Goal: Task Accomplishment & Management: Use online tool/utility

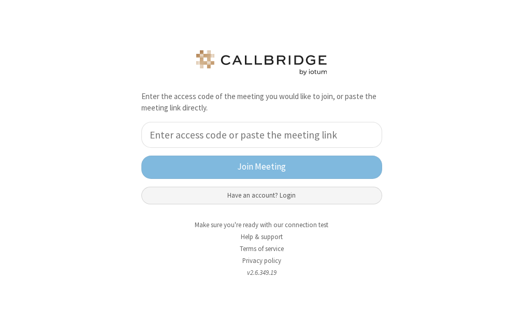
click at [287, 189] on button "Have an account? Login" at bounding box center [261, 196] width 241 height 18
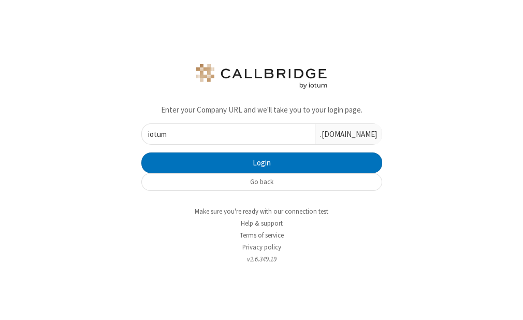
type input "iotum"
click at [141, 152] on button "Login" at bounding box center [261, 162] width 241 height 21
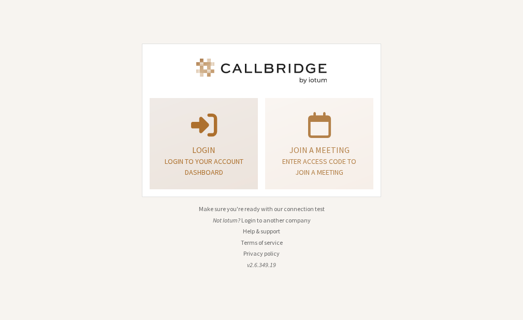
click at [219, 149] on p "Login" at bounding box center [204, 150] width 82 height 12
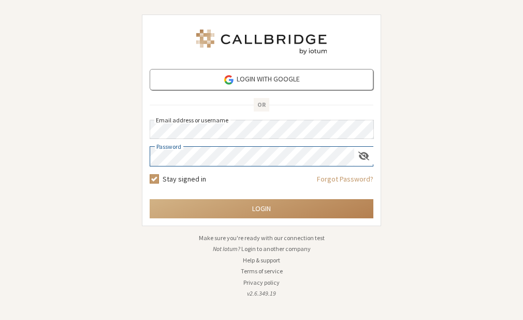
click at [150, 199] on button "Login" at bounding box center [262, 208] width 224 height 19
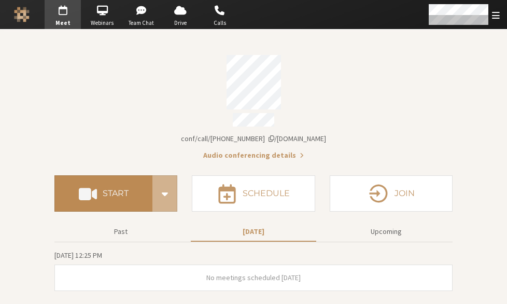
click at [114, 189] on h4 "Start" at bounding box center [116, 193] width 26 height 8
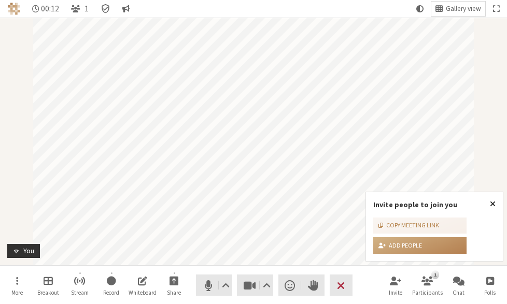
click at [492, 202] on span "Close popover" at bounding box center [493, 204] width 6 height 8
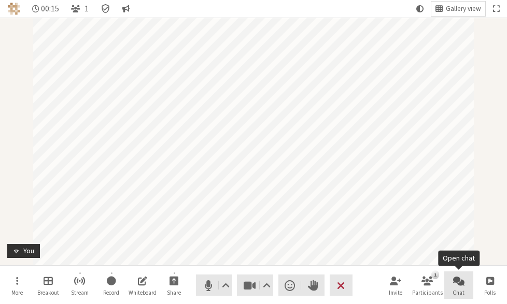
click at [450, 280] on button "Chat" at bounding box center [458, 286] width 29 height 28
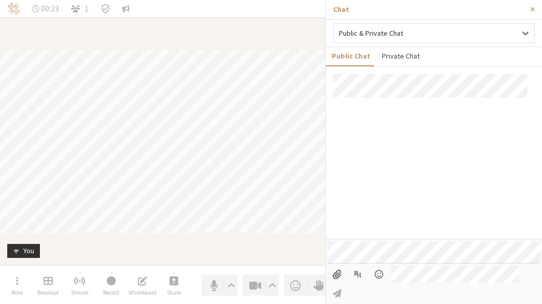
click at [405, 51] on button "Private Chat" at bounding box center [400, 56] width 49 height 18
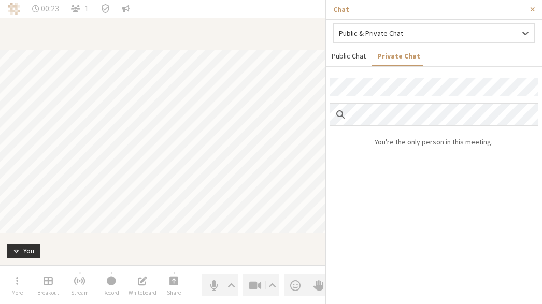
click at [356, 58] on button "Public Chat" at bounding box center [349, 56] width 46 height 18
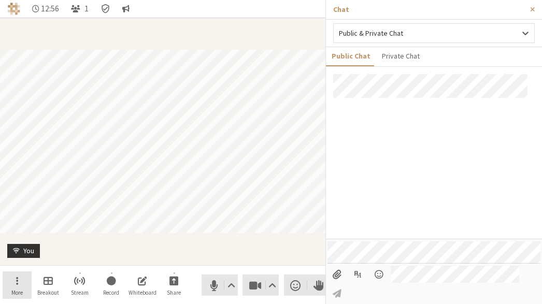
click at [20, 277] on button "More" at bounding box center [17, 286] width 29 height 28
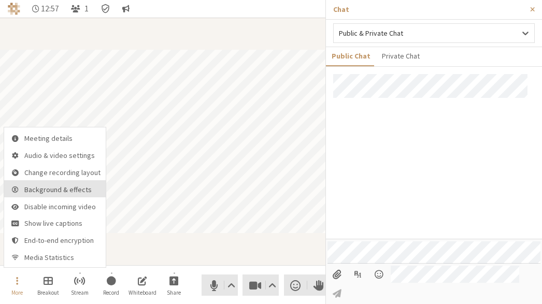
click at [61, 195] on button "Background & effects" at bounding box center [55, 188] width 102 height 17
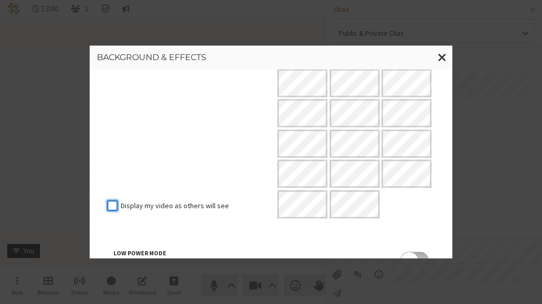
scroll to position [181, 0]
click at [445, 53] on span "Close modal" at bounding box center [442, 57] width 9 height 13
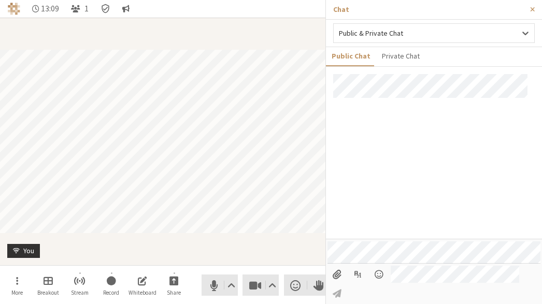
drag, startPoint x: 451, startPoint y: 169, endPoint x: 445, endPoint y: 136, distance: 33.2
click at [445, 136] on div at bounding box center [434, 156] width 216 height 165
click at [12, 290] on span "More" at bounding box center [16, 293] width 11 height 6
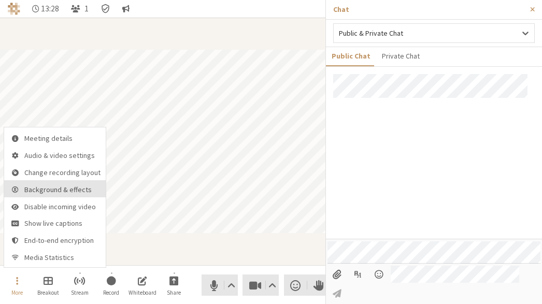
click at [64, 187] on span "Background & effects" at bounding box center [62, 190] width 76 height 8
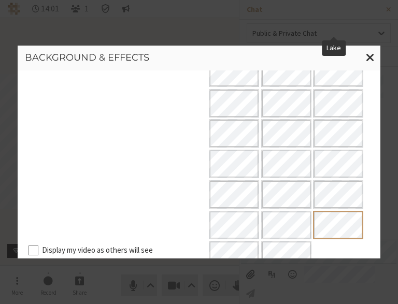
scroll to position [274, 0]
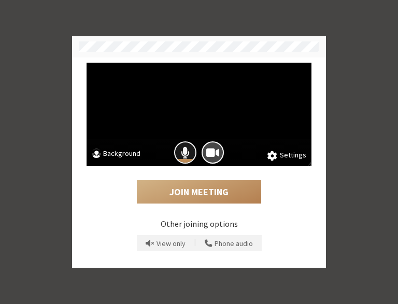
click at [184, 155] on span "Mic is on" at bounding box center [185, 153] width 9 height 14
click at [216, 153] on span "Camera is on" at bounding box center [212, 153] width 13 height 14
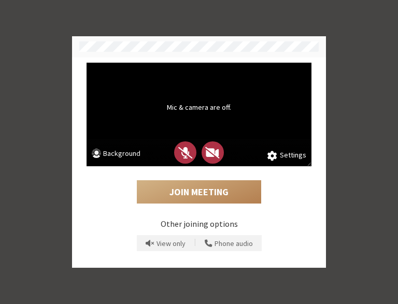
click at [115, 151] on button "Background" at bounding box center [116, 154] width 49 height 13
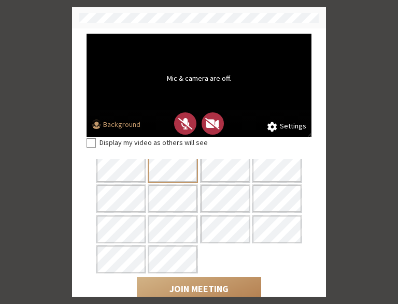
scroll to position [116, 0]
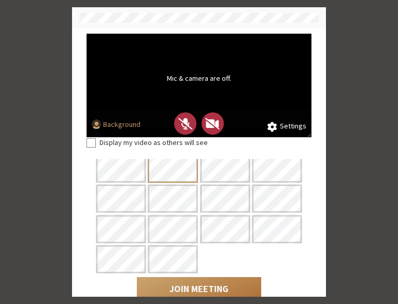
click at [227, 285] on button "Join Meeting" at bounding box center [199, 289] width 124 height 24
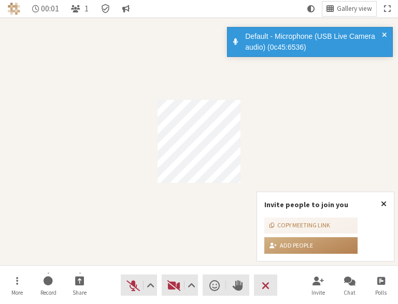
click at [384, 203] on span "Close popover" at bounding box center [384, 204] width 6 height 8
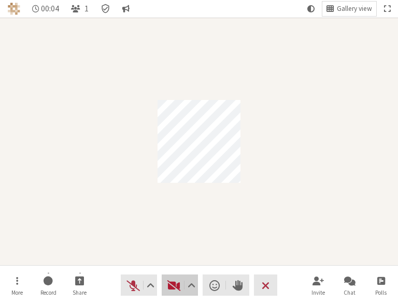
drag, startPoint x: 177, startPoint y: 278, endPoint x: 183, endPoint y: 278, distance: 5.7
click at [183, 278] on button "Video" at bounding box center [180, 285] width 36 height 21
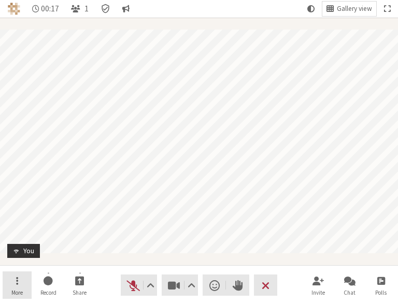
click at [18, 281] on span "Open menu" at bounding box center [17, 281] width 2 height 12
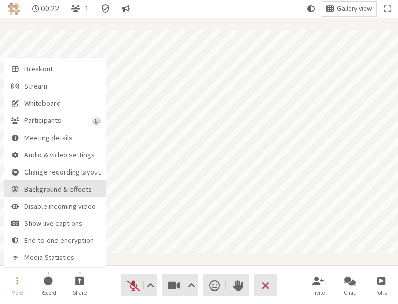
click at [75, 193] on span "Background & effects" at bounding box center [62, 190] width 76 height 8
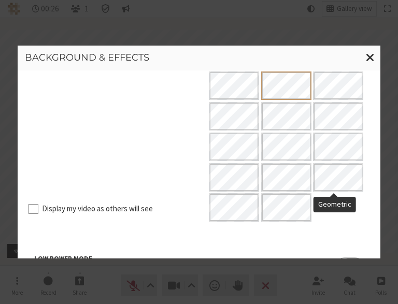
scroll to position [172, 0]
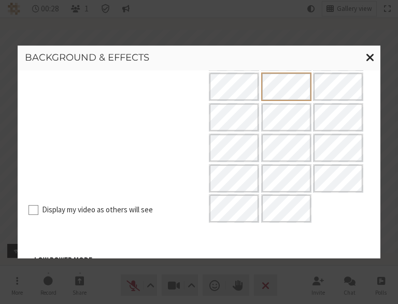
click at [369, 54] on span "Close modal" at bounding box center [370, 57] width 9 height 13
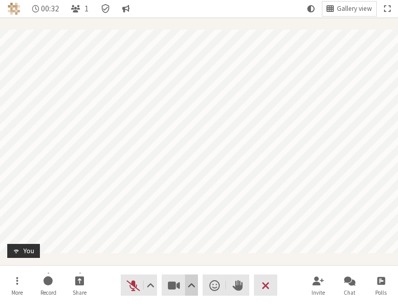
click at [189, 284] on span "Video setting" at bounding box center [192, 285] width 8 height 15
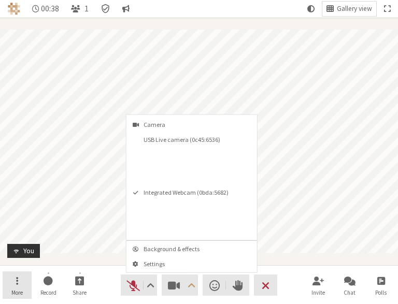
click at [19, 279] on button "More" at bounding box center [17, 286] width 29 height 28
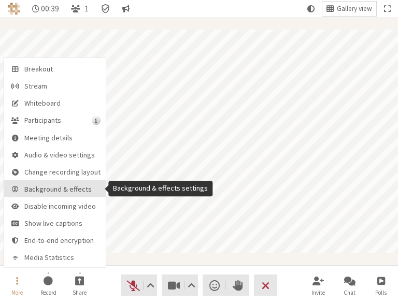
click at [60, 193] on span "Background & effects" at bounding box center [62, 190] width 76 height 8
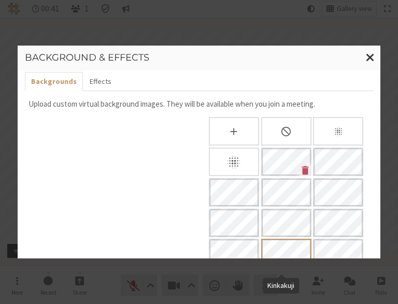
scroll to position [0, 0]
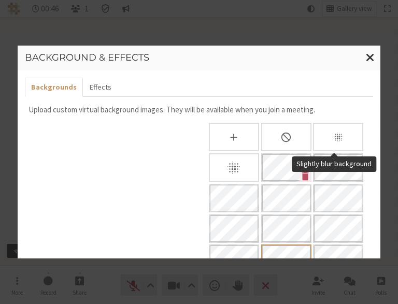
click at [337, 144] on div "Slightly blur background" at bounding box center [338, 137] width 50 height 29
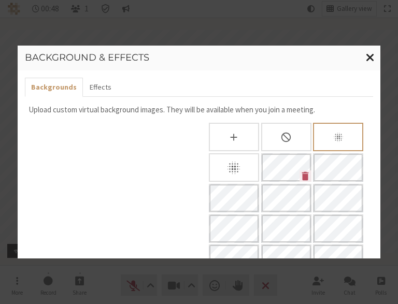
click at [371, 55] on span "Close modal" at bounding box center [370, 57] width 9 height 13
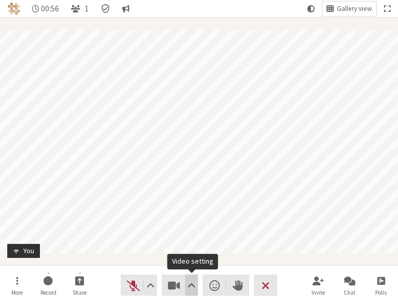
click at [191, 286] on span "Video setting" at bounding box center [192, 285] width 8 height 15
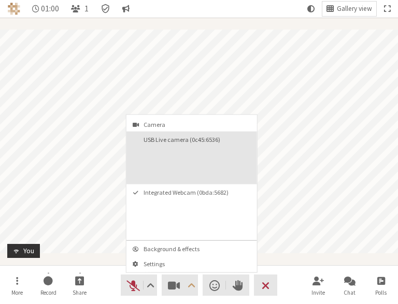
click at [220, 147] on video "USB Live camera (0c45:6536)" at bounding box center [220, 164] width 68 height 34
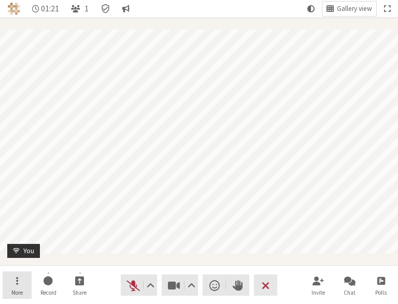
click at [24, 285] on button "More" at bounding box center [17, 286] width 29 height 28
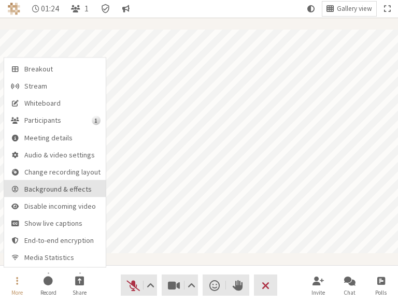
click at [76, 189] on span "Background & effects" at bounding box center [62, 190] width 76 height 8
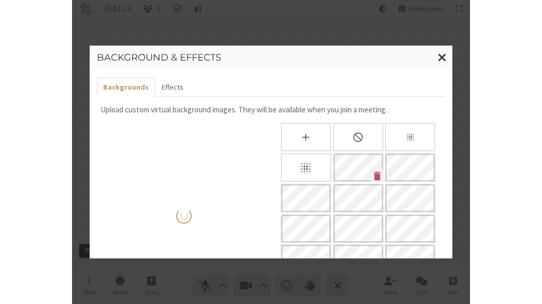
scroll to position [128, 0]
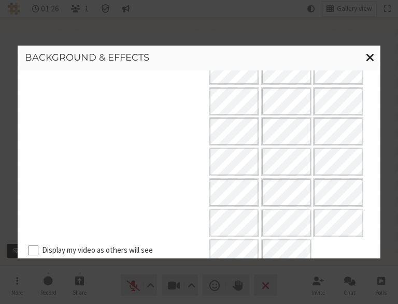
click at [368, 53] on span "Close modal" at bounding box center [370, 57] width 9 height 13
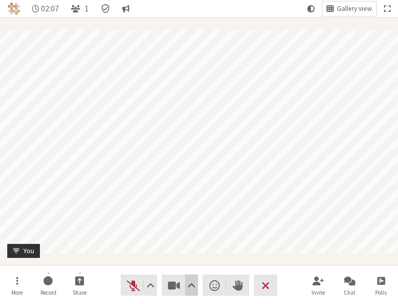
click at [193, 285] on span "Video setting" at bounding box center [192, 285] width 8 height 15
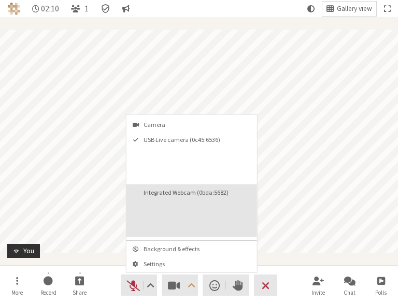
click at [216, 214] on video "Integrated Webcam (0bda:5682)" at bounding box center [220, 217] width 68 height 34
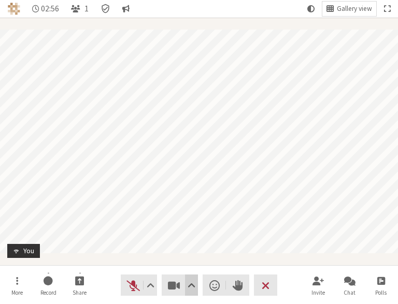
click at [196, 284] on button "Video setting" at bounding box center [191, 285] width 13 height 21
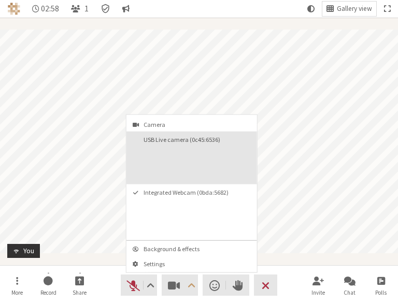
click at [228, 150] on video "USB Live camera (0c45:6536)" at bounding box center [220, 164] width 68 height 34
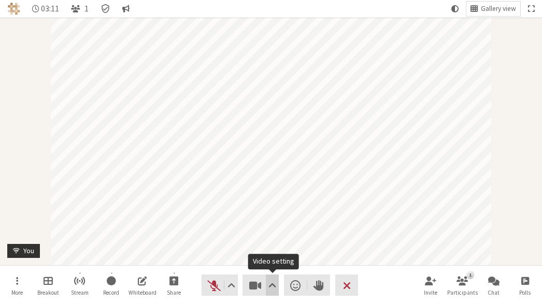
click at [275, 287] on span "Video setting" at bounding box center [272, 285] width 8 height 15
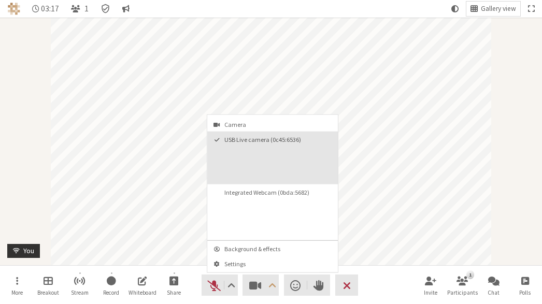
click at [268, 160] on button "USB Live camera (0c45:6536)" at bounding box center [272, 158] width 131 height 53
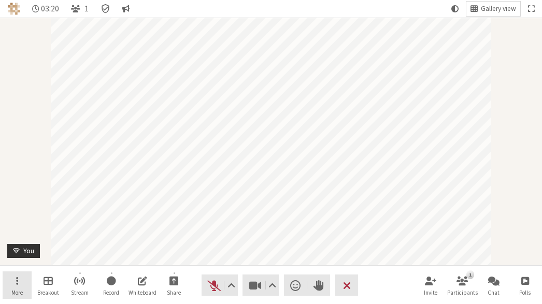
click at [22, 275] on button "More" at bounding box center [17, 286] width 29 height 28
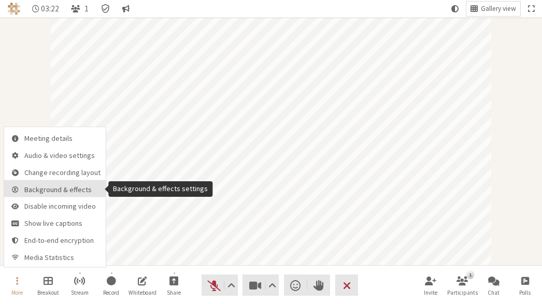
click at [64, 186] on span "Background & effects" at bounding box center [62, 190] width 76 height 8
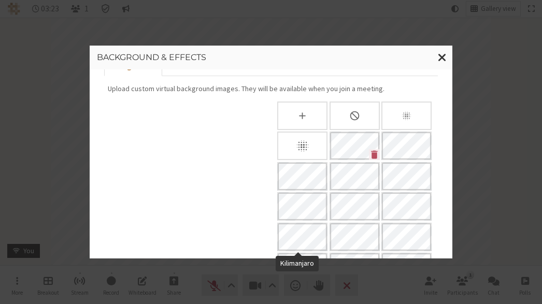
scroll to position [26, 0]
click at [355, 115] on icon "None" at bounding box center [354, 116] width 11 height 11
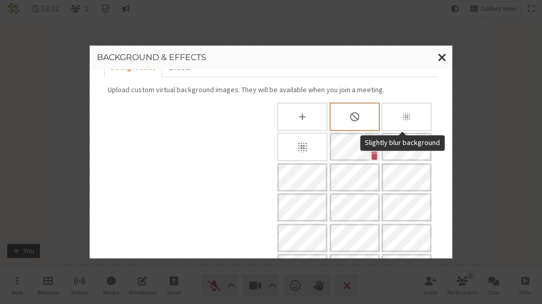
click at [398, 119] on div "Slightly blur background" at bounding box center [406, 117] width 50 height 29
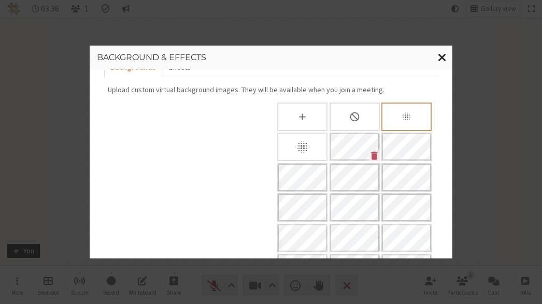
click at [398, 61] on span "Close modal" at bounding box center [442, 57] width 9 height 13
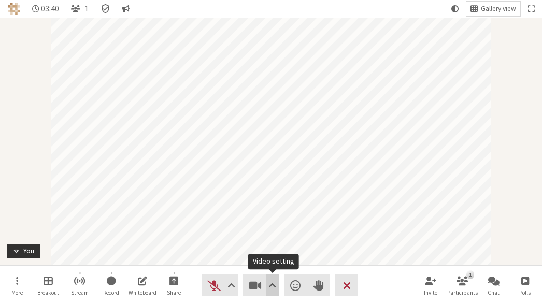
click at [276, 284] on span "Video setting" at bounding box center [272, 285] width 8 height 15
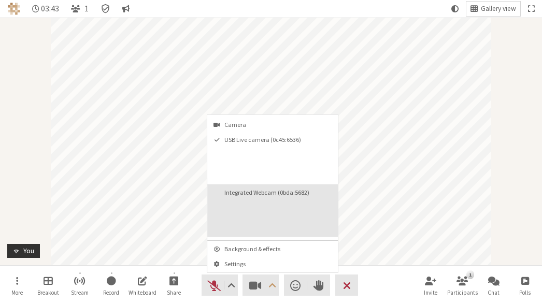
click at [292, 219] on video "Integrated Webcam (0bda:5682)" at bounding box center [300, 217] width 68 height 34
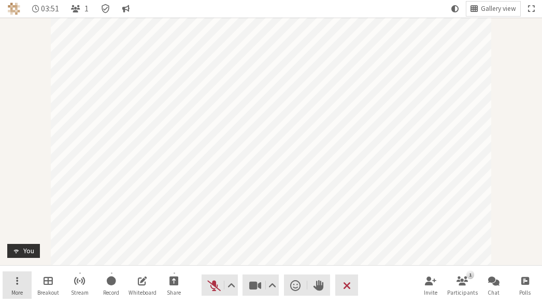
click at [12, 285] on button "More" at bounding box center [17, 286] width 29 height 28
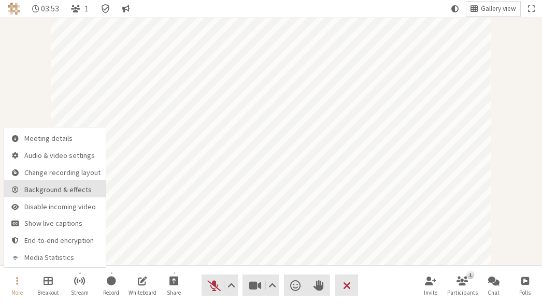
click at [78, 187] on span "Background & effects" at bounding box center [62, 190] width 76 height 8
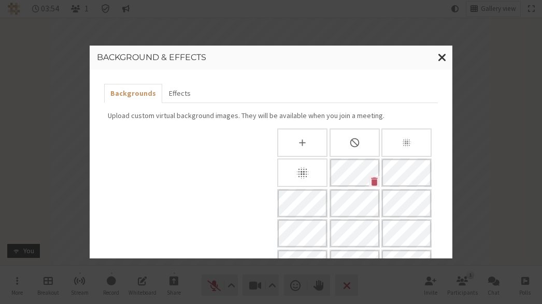
scroll to position [0, 0]
click at [185, 93] on button "Effects" at bounding box center [179, 93] width 34 height 19
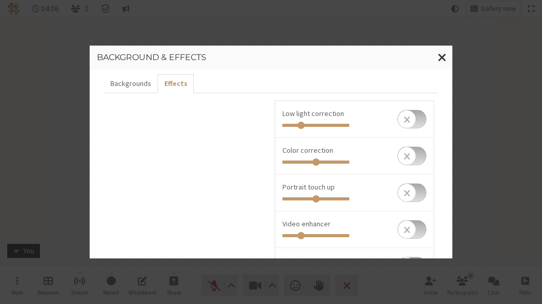
scroll to position [9, 0]
click at [132, 86] on button "Backgrounds" at bounding box center [130, 84] width 53 height 19
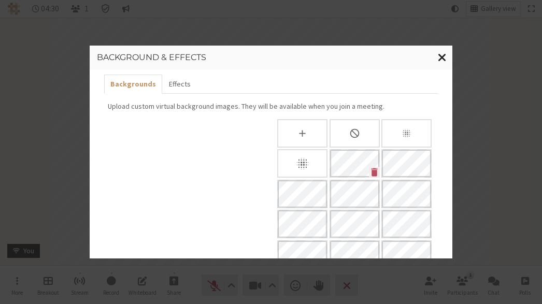
click at [398, 52] on span "Close modal" at bounding box center [442, 57] width 9 height 13
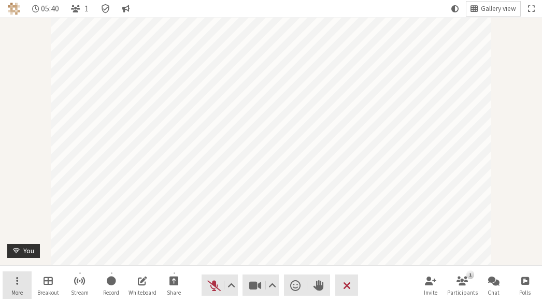
click at [24, 280] on button "More" at bounding box center [17, 286] width 29 height 28
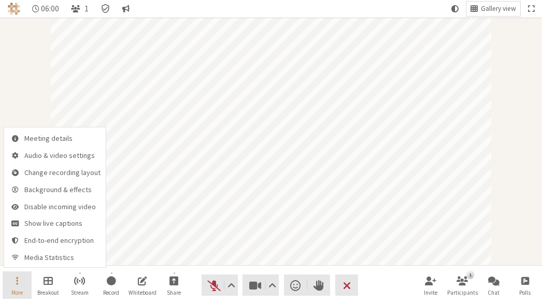
click at [17, 278] on span "Open menu" at bounding box center [17, 281] width 2 height 12
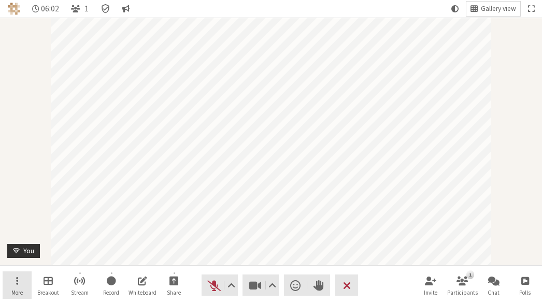
click at [17, 280] on span "Open menu" at bounding box center [17, 281] width 2 height 12
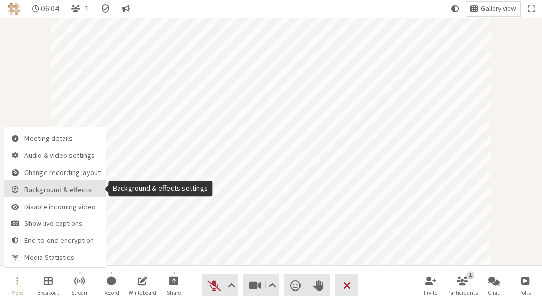
click at [70, 191] on span "Background & effects" at bounding box center [62, 190] width 76 height 8
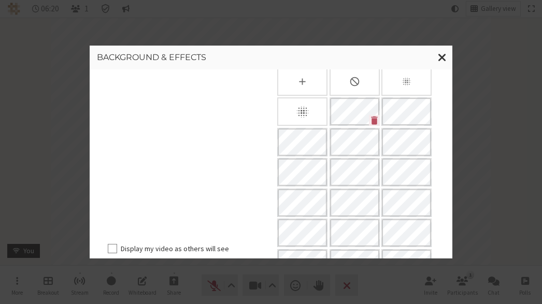
scroll to position [0, 0]
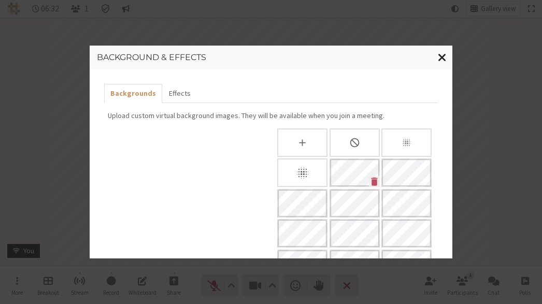
click at [398, 56] on span "Close modal" at bounding box center [442, 57] width 9 height 13
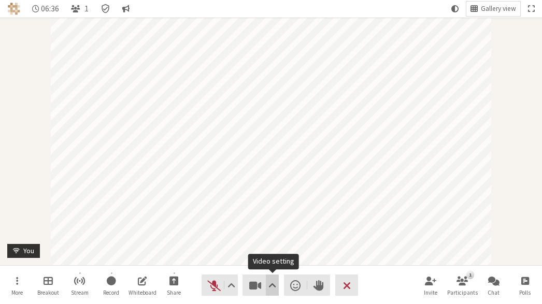
click at [272, 277] on button "Video setting" at bounding box center [272, 285] width 13 height 21
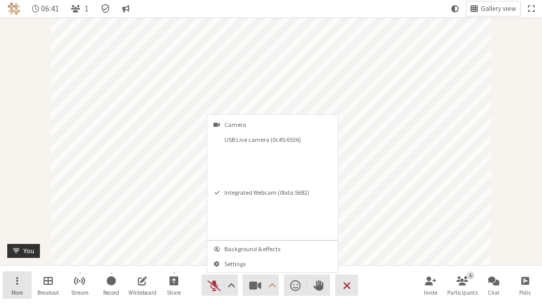
click at [16, 284] on span "Open menu" at bounding box center [17, 281] width 2 height 12
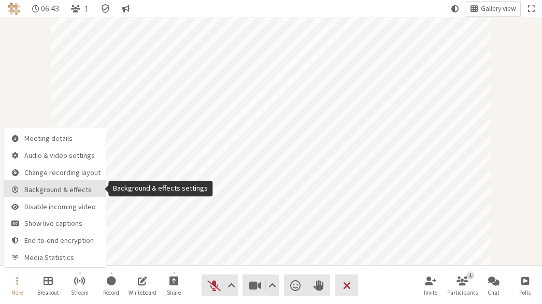
click at [79, 194] on button "Background & effects" at bounding box center [55, 188] width 102 height 17
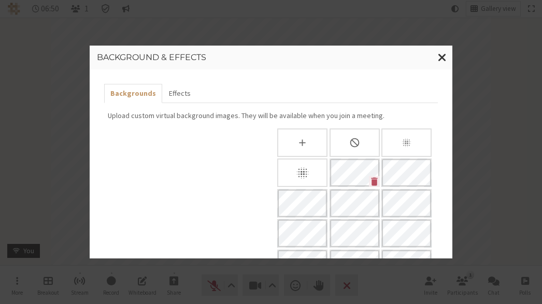
click at [350, 136] on div "None" at bounding box center [355, 143] width 50 height 29
click at [398, 56] on span "Close modal" at bounding box center [442, 57] width 9 height 13
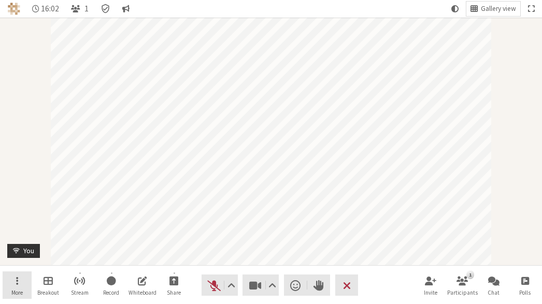
click at [15, 286] on button "More" at bounding box center [17, 286] width 29 height 28
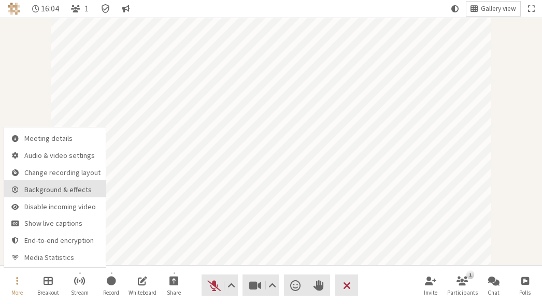
click at [76, 189] on span "Background & effects" at bounding box center [62, 190] width 76 height 8
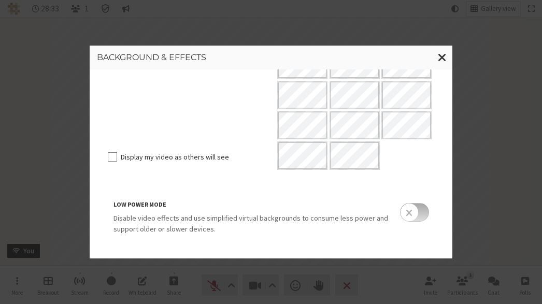
scroll to position [234, 0]
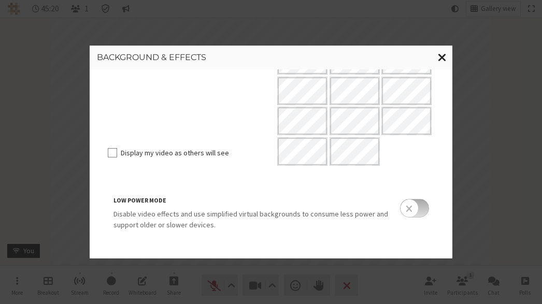
click at [398, 59] on span "Close modal" at bounding box center [442, 57] width 9 height 13
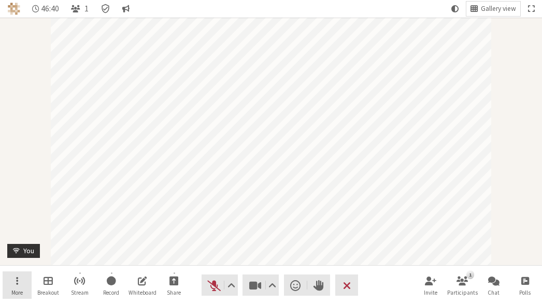
click at [8, 284] on button "More" at bounding box center [17, 286] width 29 height 28
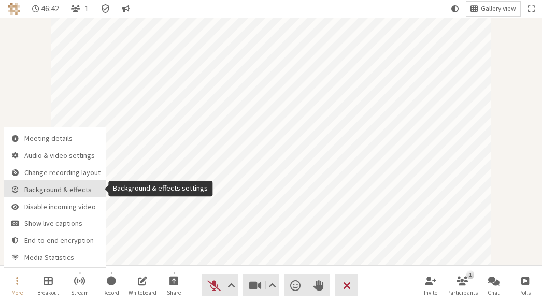
click at [64, 195] on button "Background & effects" at bounding box center [55, 188] width 102 height 17
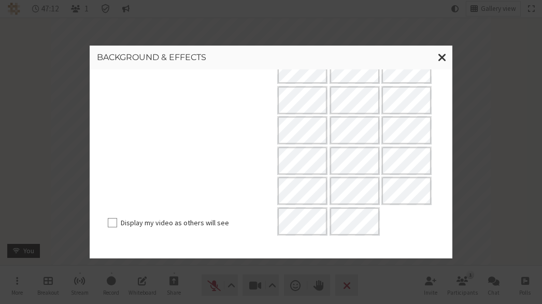
scroll to position [0, 0]
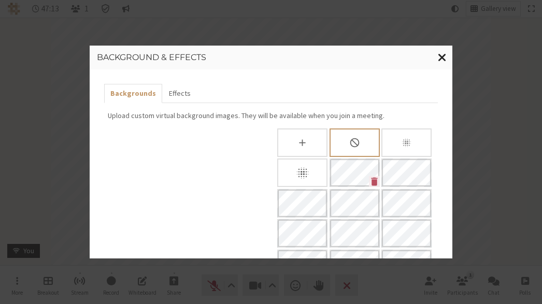
click at [398, 54] on button "Close modal" at bounding box center [442, 58] width 20 height 24
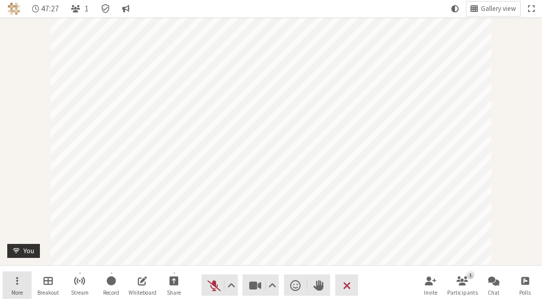
click at [17, 283] on span "Open menu" at bounding box center [17, 281] width 2 height 12
click at [274, 284] on span "Video setting" at bounding box center [272, 285] width 8 height 15
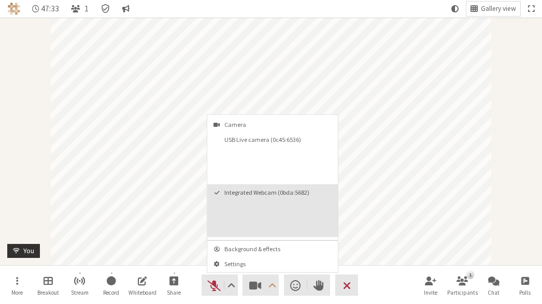
click at [267, 224] on button "Integrated Webcam (0bda:5682)" at bounding box center [272, 211] width 131 height 53
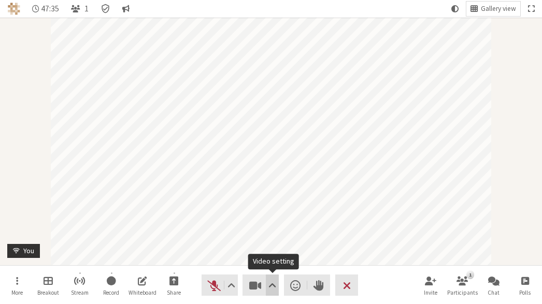
click at [270, 284] on span "Video setting" at bounding box center [272, 285] width 8 height 15
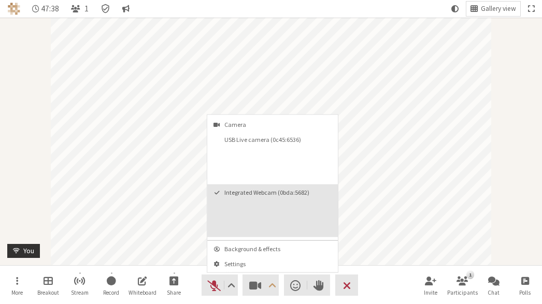
click at [296, 212] on video "Integrated Webcam (0bda:5682)" at bounding box center [300, 217] width 68 height 34
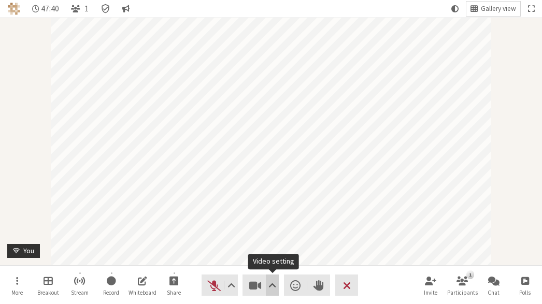
click at [272, 284] on span "Video setting" at bounding box center [272, 285] width 8 height 15
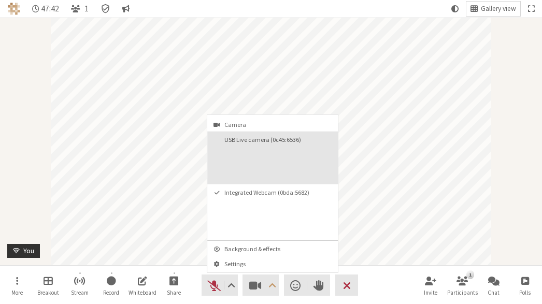
drag, startPoint x: 280, startPoint y: 165, endPoint x: 280, endPoint y: 159, distance: 6.2
click at [280, 159] on video "USB Live camera (0c45:6536)" at bounding box center [300, 164] width 68 height 34
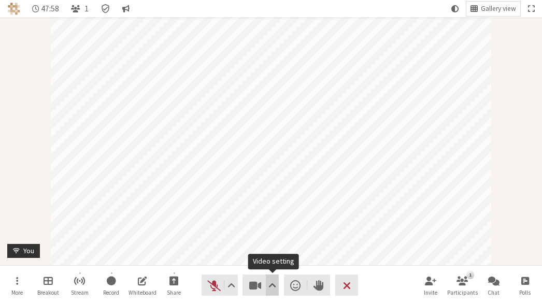
click at [271, 280] on span "Video setting" at bounding box center [272, 285] width 8 height 15
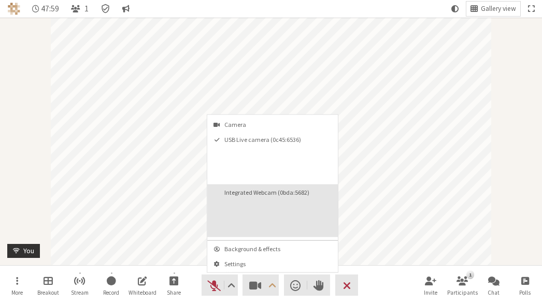
click at [265, 213] on button "Integrated Webcam (0bda:5682)" at bounding box center [272, 211] width 131 height 53
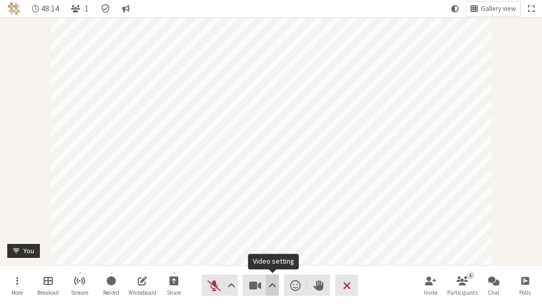
click at [276, 287] on span "Video setting" at bounding box center [272, 285] width 8 height 15
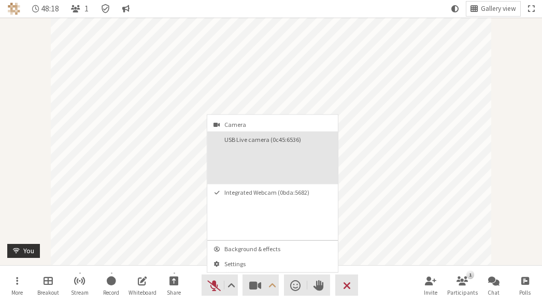
click at [266, 158] on button "USB Live camera (0c45:6536)" at bounding box center [272, 158] width 131 height 53
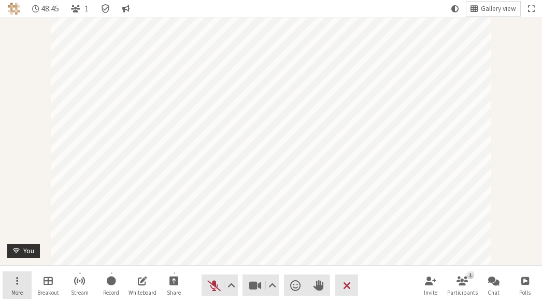
click at [29, 277] on button "More" at bounding box center [17, 286] width 29 height 28
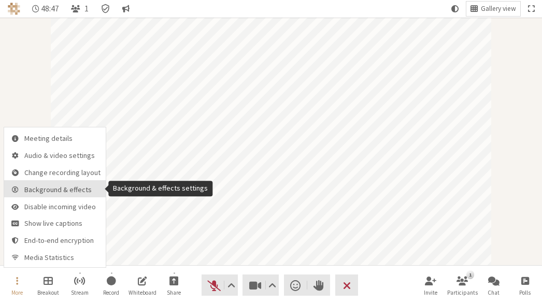
click at [61, 187] on span "Background & effects" at bounding box center [62, 190] width 76 height 8
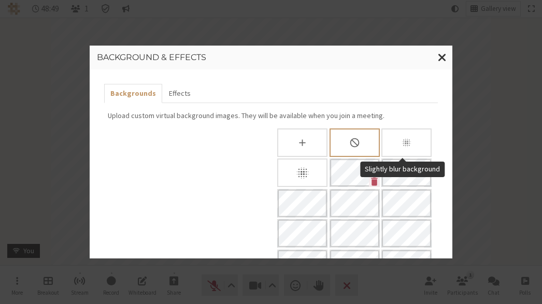
click at [398, 144] on icon "Slightly blur background" at bounding box center [406, 142] width 11 height 11
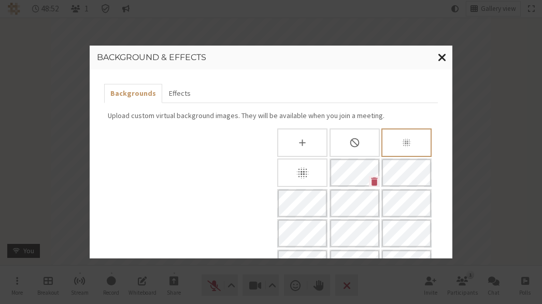
click at [398, 55] on span "Close modal" at bounding box center [442, 57] width 9 height 13
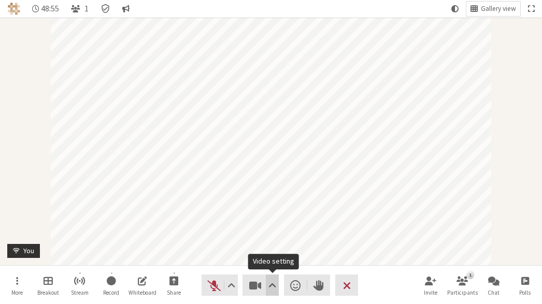
click at [272, 285] on span "Video setting" at bounding box center [272, 285] width 8 height 15
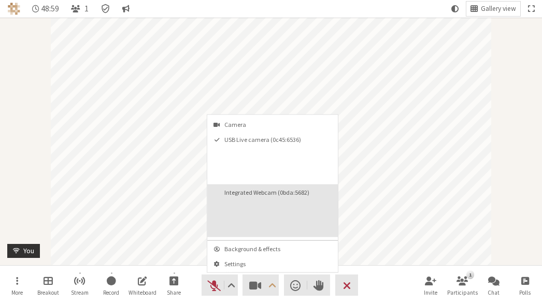
click at [282, 212] on video "Integrated Webcam (0bda:5682)" at bounding box center [300, 217] width 68 height 34
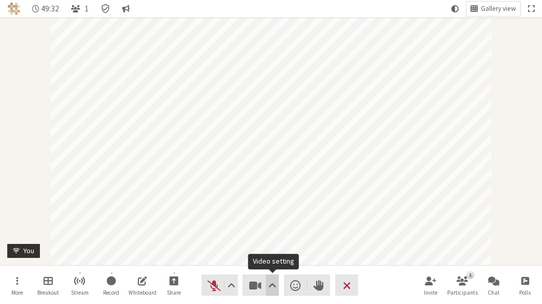
click at [273, 288] on span "Video setting" at bounding box center [272, 285] width 8 height 15
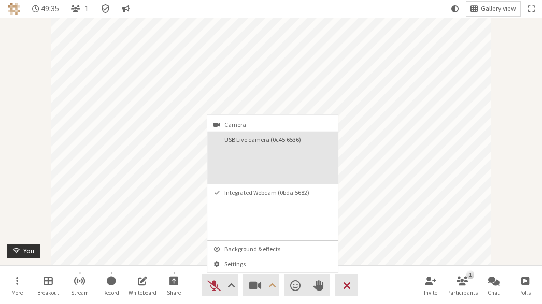
click at [291, 153] on video "USB Live camera (0c45:6536)" at bounding box center [300, 164] width 68 height 34
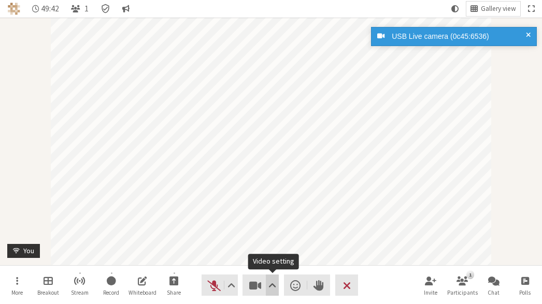
click at [272, 281] on span "Video setting" at bounding box center [272, 285] width 8 height 15
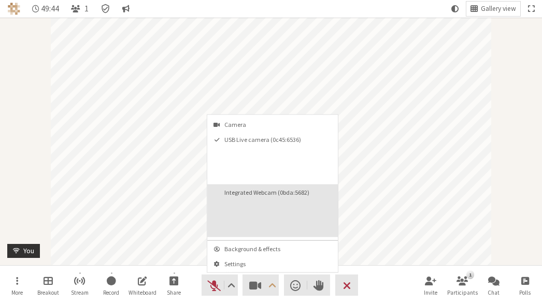
click at [279, 214] on video "Integrated Webcam (0bda:5682)" at bounding box center [300, 217] width 68 height 34
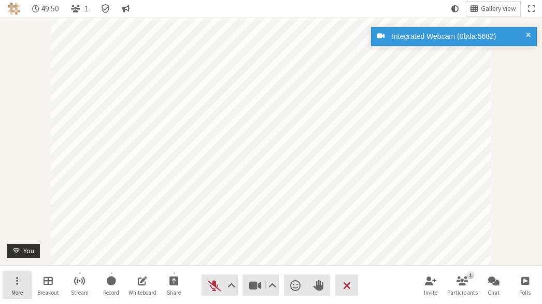
click at [15, 285] on button "More" at bounding box center [17, 286] width 29 height 28
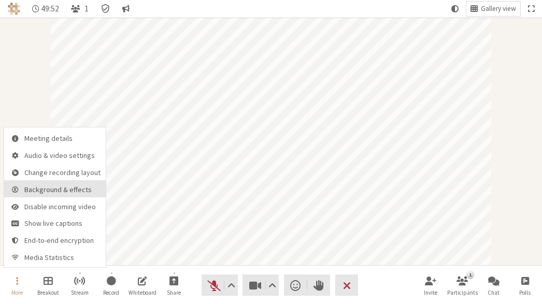
click at [67, 191] on span "Background & effects" at bounding box center [62, 190] width 76 height 8
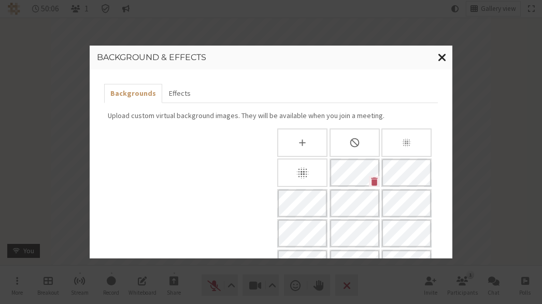
click at [398, 54] on span "Close modal" at bounding box center [442, 57] width 9 height 13
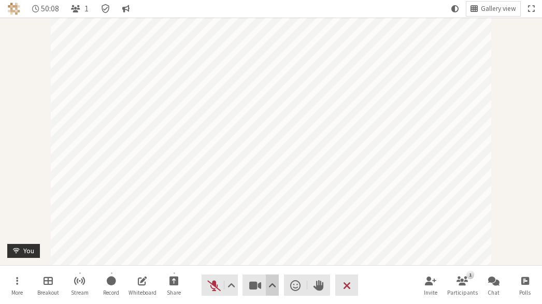
click at [274, 282] on span "Video setting" at bounding box center [272, 285] width 8 height 15
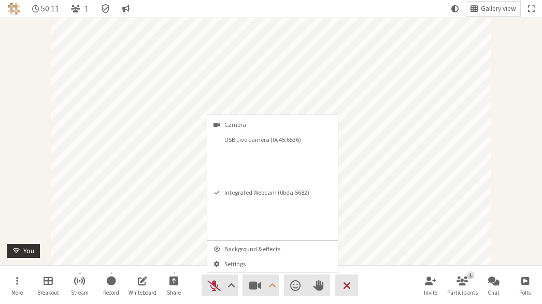
click at [1, 287] on div "More Breakout Stream Record Whiteboard Share Audio Video Send a reaction Raise …" at bounding box center [271, 284] width 542 height 39
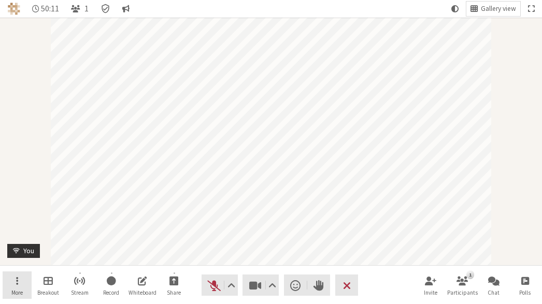
click at [7, 288] on button "More" at bounding box center [17, 286] width 29 height 28
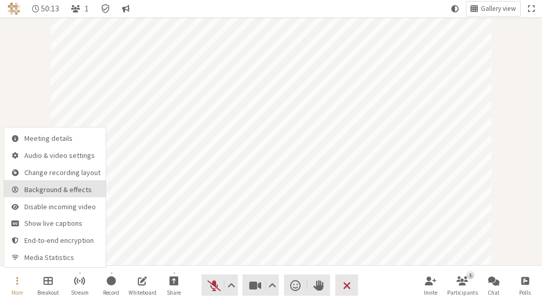
click at [54, 190] on span "Background & effects" at bounding box center [62, 190] width 76 height 8
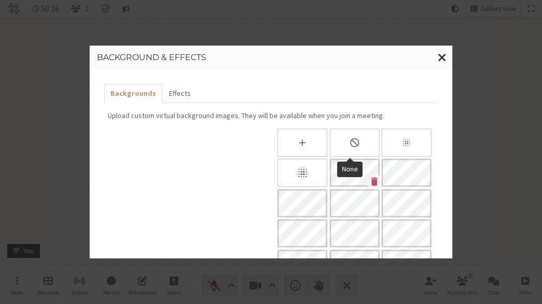
click at [353, 142] on icon "None" at bounding box center [354, 142] width 11 height 11
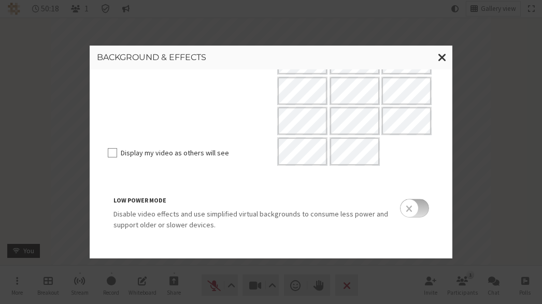
scroll to position [236, 0]
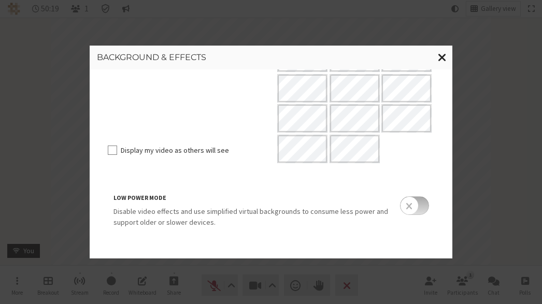
click at [398, 56] on span "Close modal" at bounding box center [442, 57] width 9 height 13
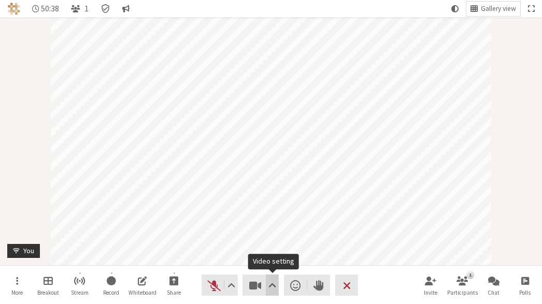
click at [270, 283] on span "Video setting" at bounding box center [272, 285] width 8 height 15
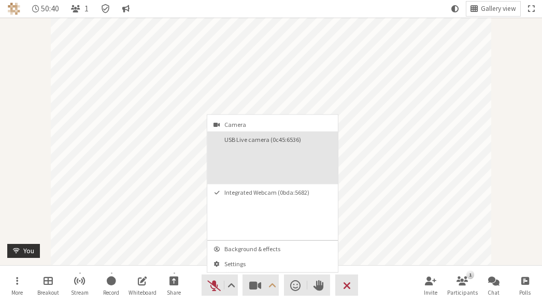
click at [268, 159] on button "USB Live camera (0c45:6536)" at bounding box center [272, 158] width 131 height 53
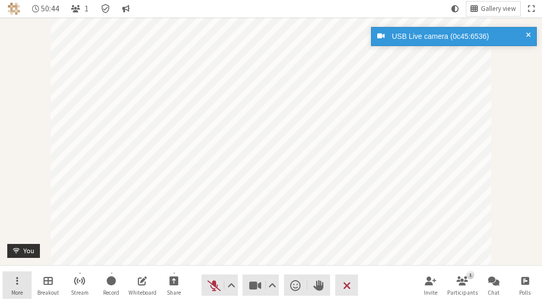
click at [21, 284] on button "More" at bounding box center [17, 286] width 29 height 28
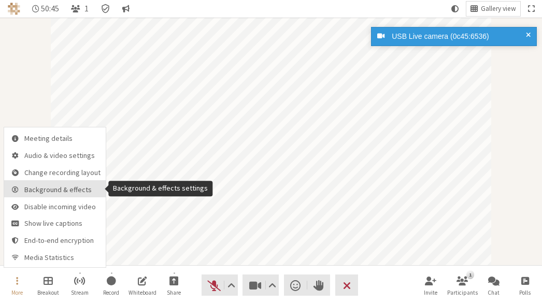
click at [53, 190] on span "Background & effects" at bounding box center [62, 190] width 76 height 8
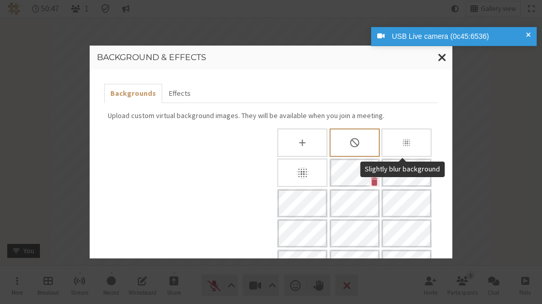
click at [394, 141] on div "Slightly blur background" at bounding box center [406, 143] width 50 height 29
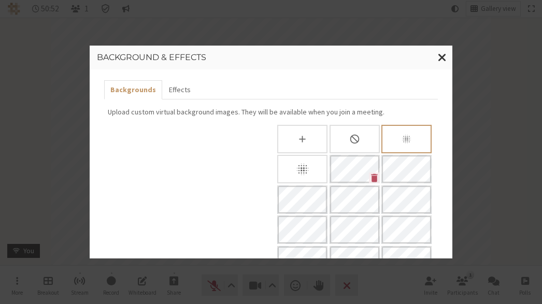
scroll to position [0, 0]
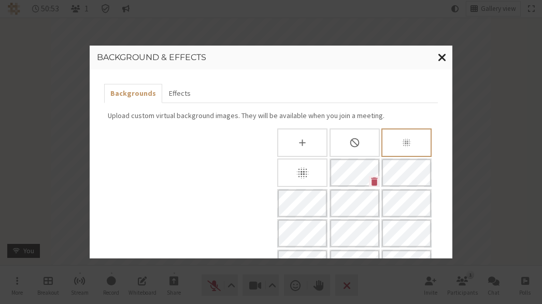
click at [398, 58] on span "Close modal" at bounding box center [442, 57] width 9 height 13
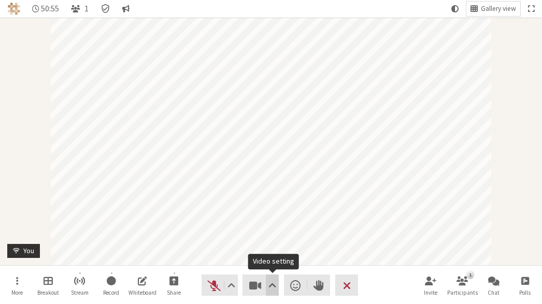
click at [274, 284] on span "Video setting" at bounding box center [272, 285] width 8 height 15
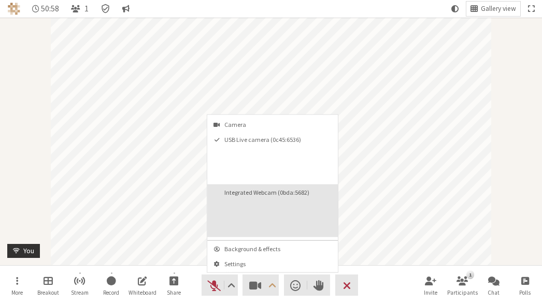
click at [285, 213] on video "Integrated Webcam (0bda:5682)" at bounding box center [300, 217] width 68 height 34
